Goal: Navigation & Orientation: Go to known website

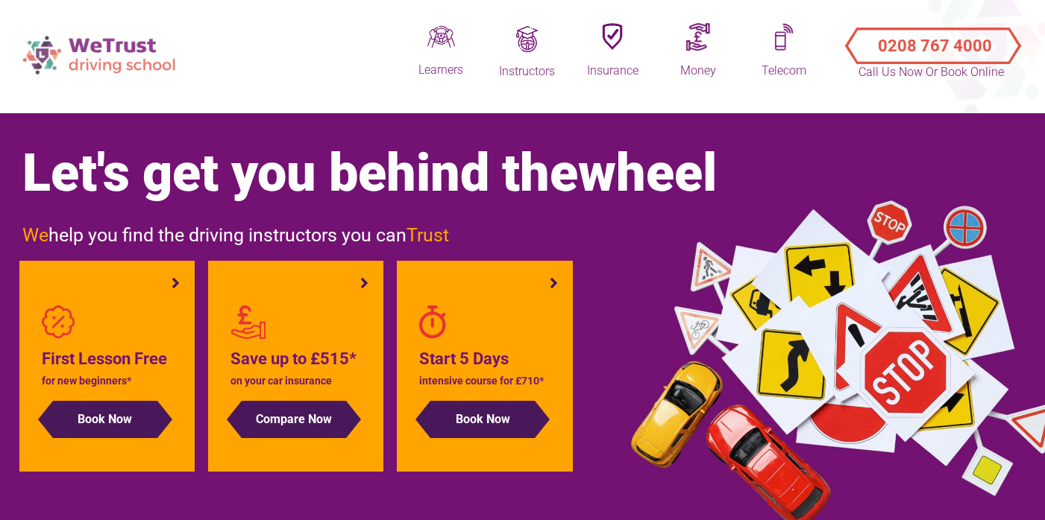
click at [136, 52] on img at bounding box center [101, 54] width 172 height 53
click at [124, 54] on img at bounding box center [101, 54] width 172 height 53
click at [141, 54] on img at bounding box center [101, 54] width 172 height 53
